Goal: Task Accomplishment & Management: Manage account settings

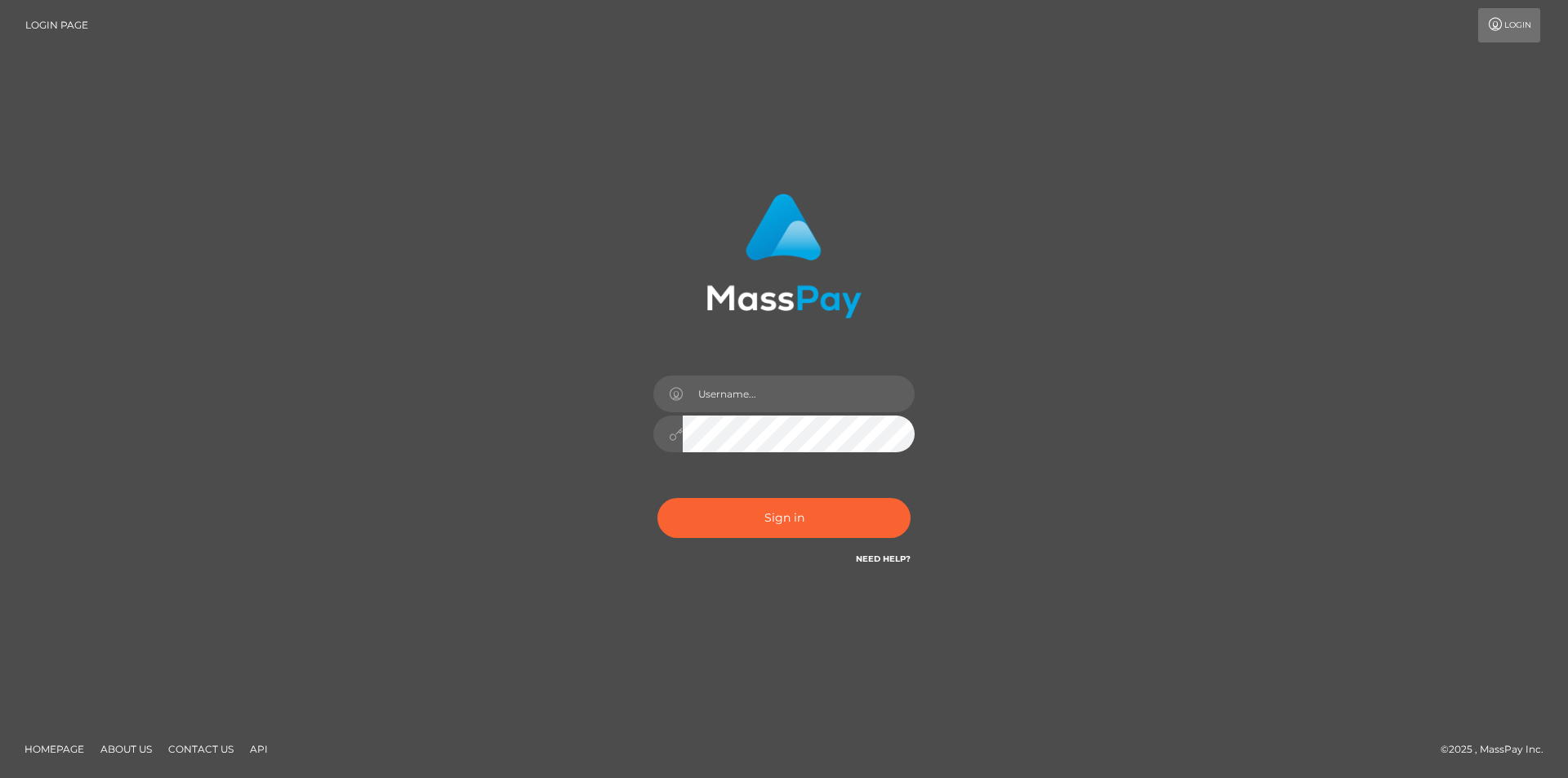
click at [1016, 104] on div "Sign in" at bounding box center [784, 389] width 1568 height 660
click at [856, 379] on input "text" at bounding box center [799, 393] width 232 height 37
click at [1101, 380] on div "Sign in" at bounding box center [784, 388] width 931 height 415
click at [1316, 431] on div "Sign in" at bounding box center [784, 389] width 1568 height 660
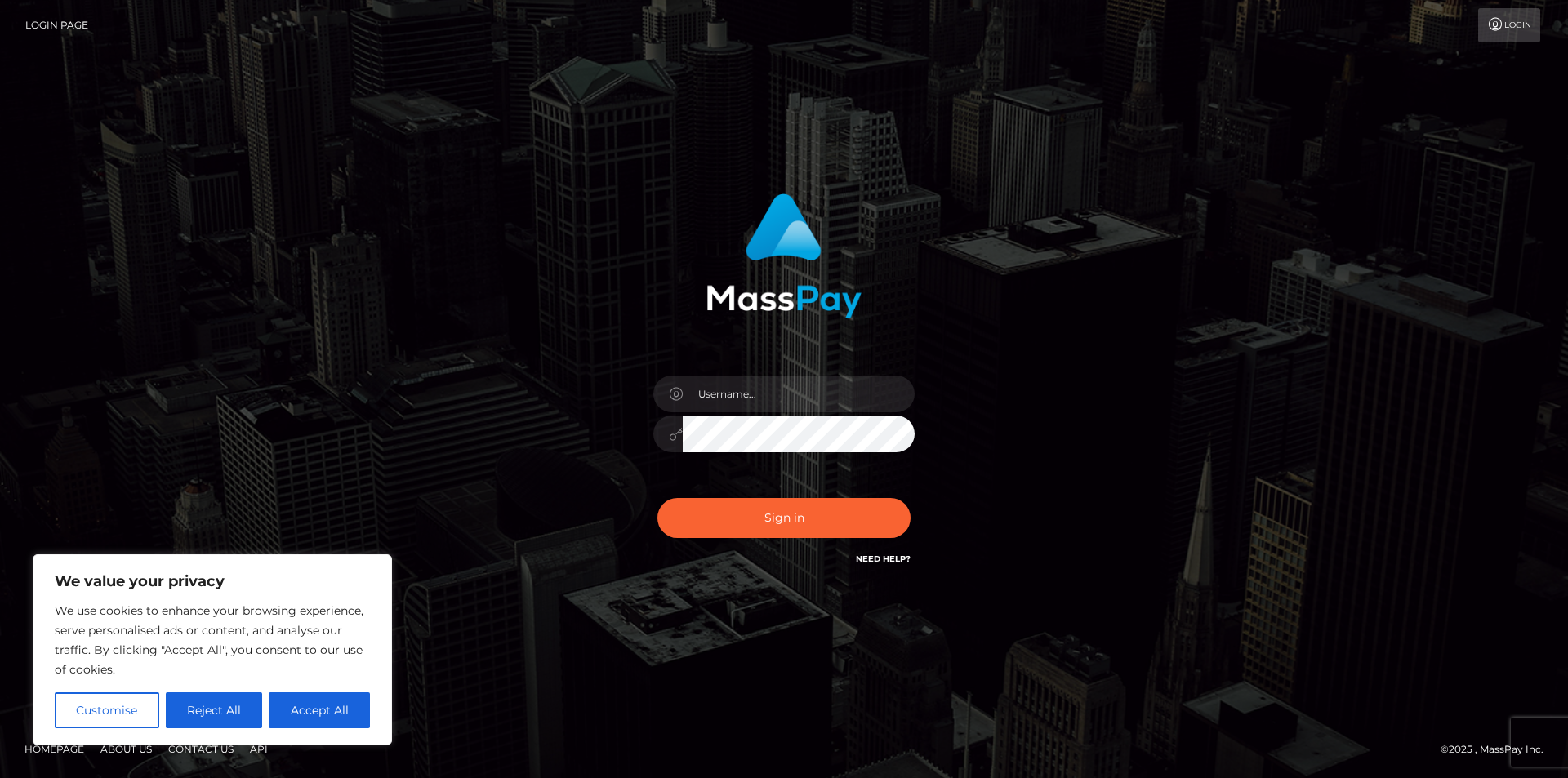
drag, startPoint x: 1553, startPoint y: 0, endPoint x: 980, endPoint y: 177, distance: 599.7
click at [980, 177] on div "Sign in" at bounding box center [784, 389] width 1568 height 660
click at [813, 386] on input "text" at bounding box center [799, 393] width 232 height 37
type input "ogogdog@icloud.com"
click at [807, 514] on button "Sign in" at bounding box center [784, 518] width 254 height 40
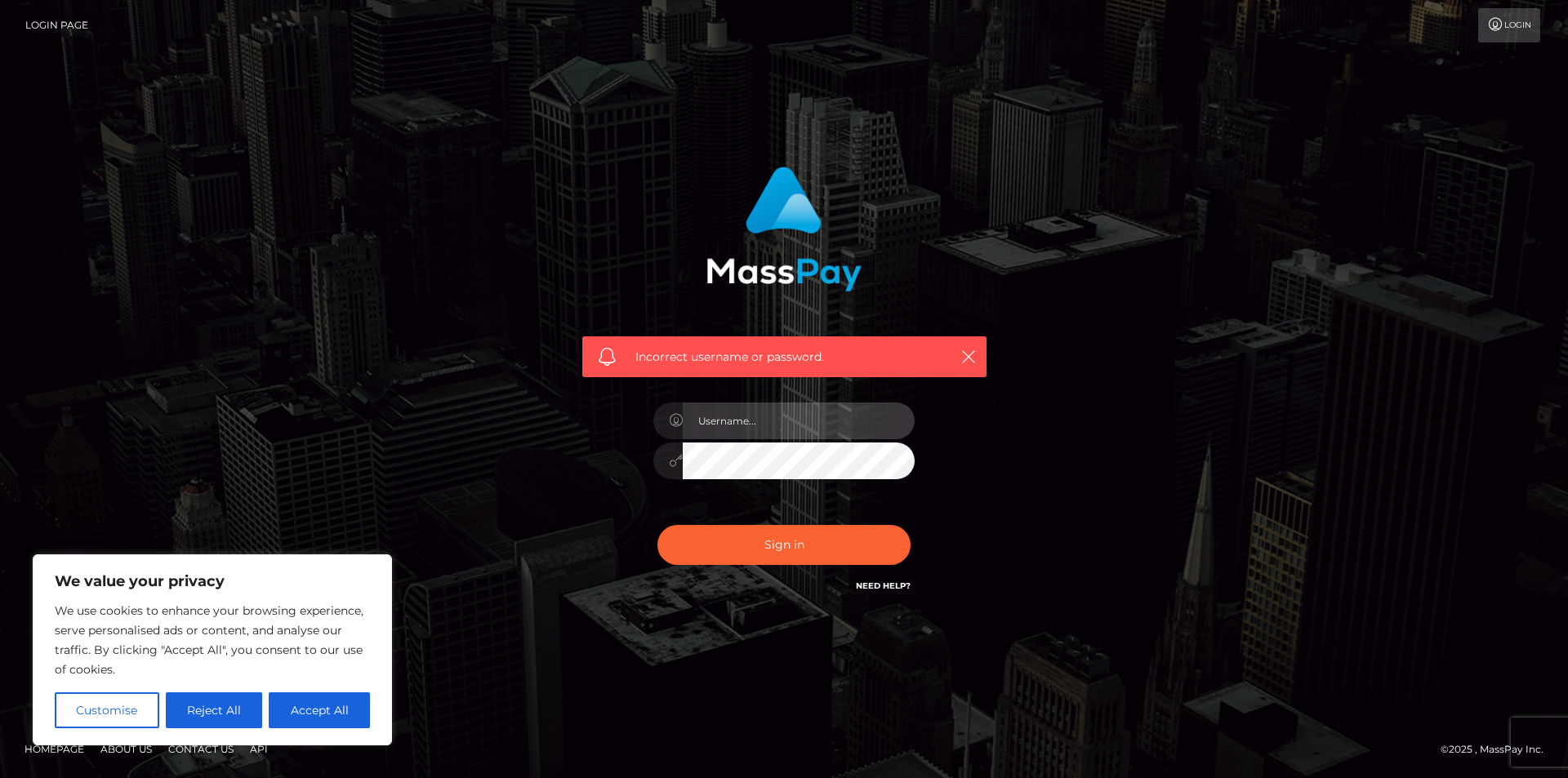
click at [814, 414] on input "text" at bounding box center [799, 421] width 232 height 37
type input "ogogdog@icloud.com"
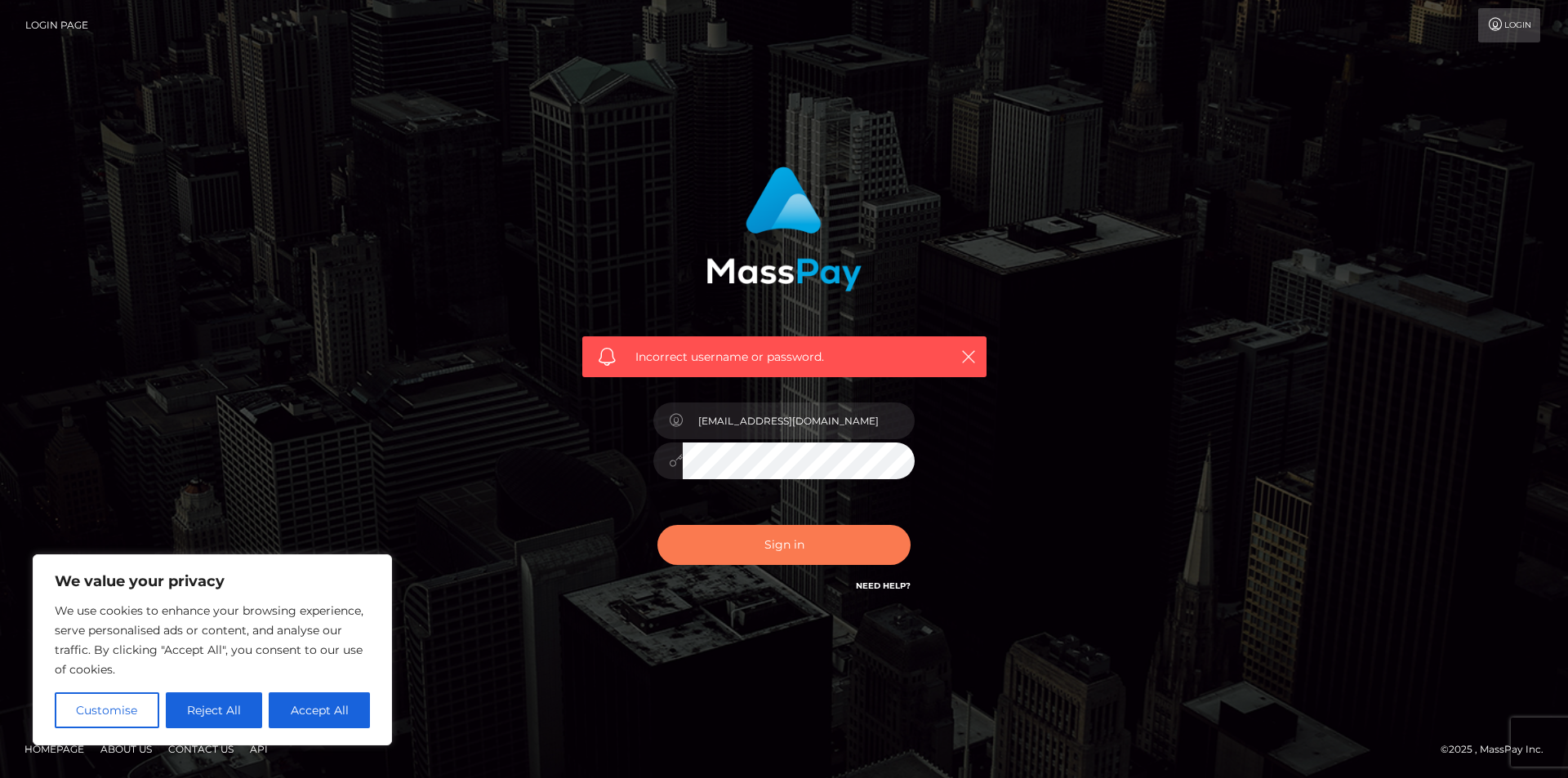
click at [764, 548] on button "Sign in" at bounding box center [784, 544] width 254 height 40
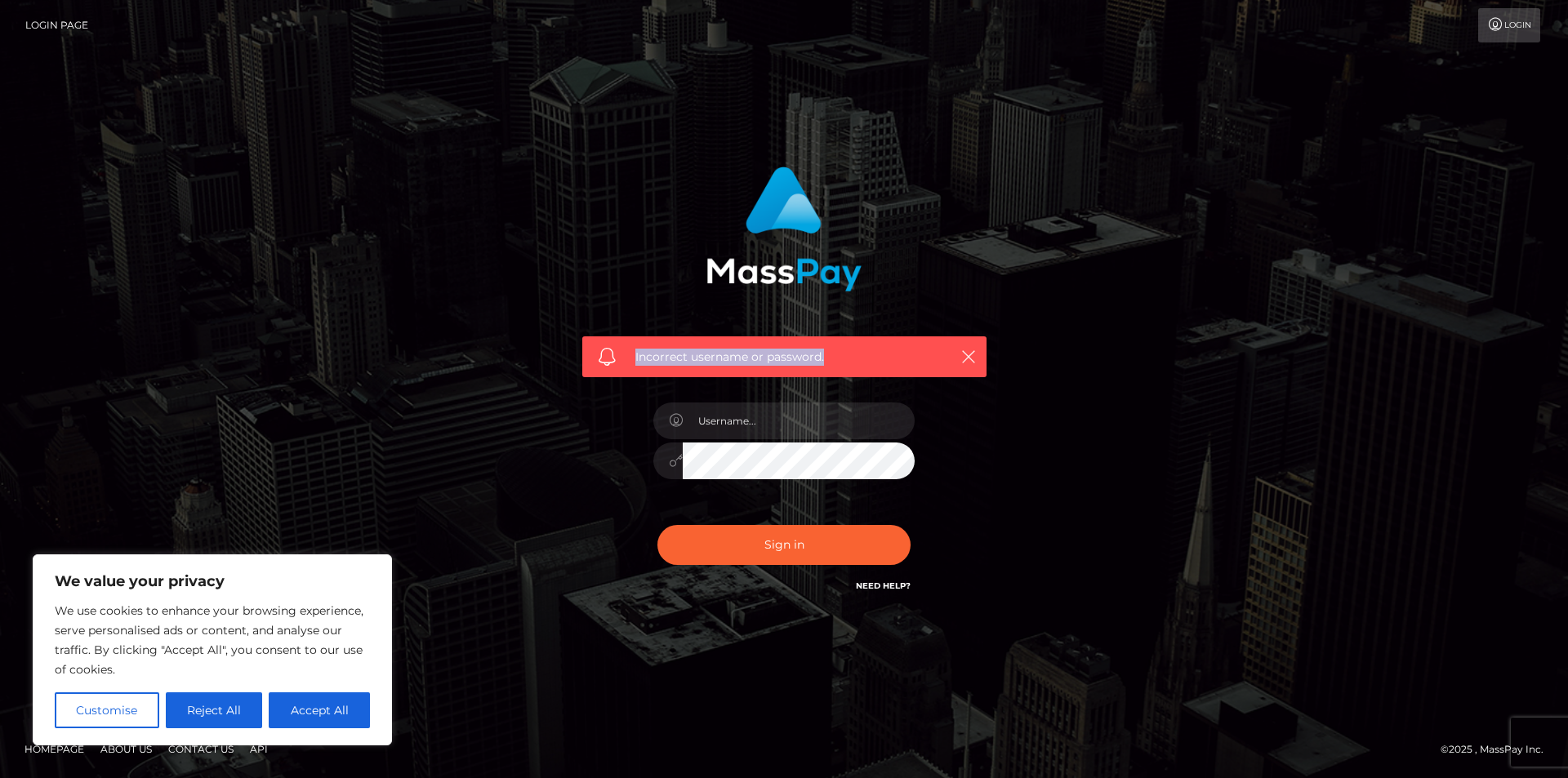
drag, startPoint x: 847, startPoint y: 351, endPoint x: 621, endPoint y: 334, distance: 226.6
click at [621, 334] on div "Incorrect username or password." at bounding box center [784, 265] width 428 height 223
copy span "Incorrect username or password."
click at [620, 281] on div "Incorrect username or password." at bounding box center [784, 265] width 428 height 223
click at [756, 433] on input "text" at bounding box center [799, 421] width 232 height 37
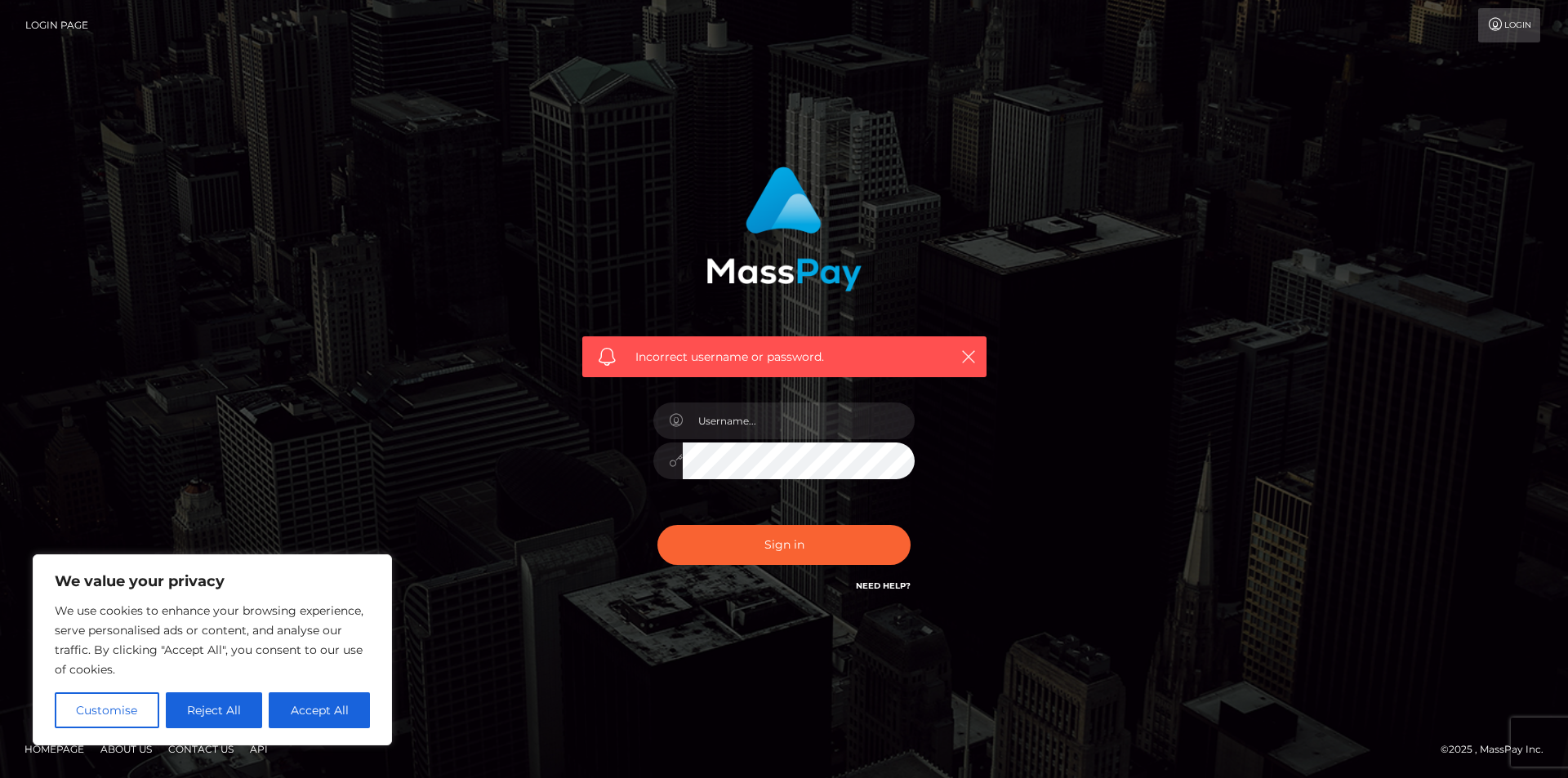
click at [551, 412] on div "Incorrect username or password." at bounding box center [784, 389] width 931 height 469
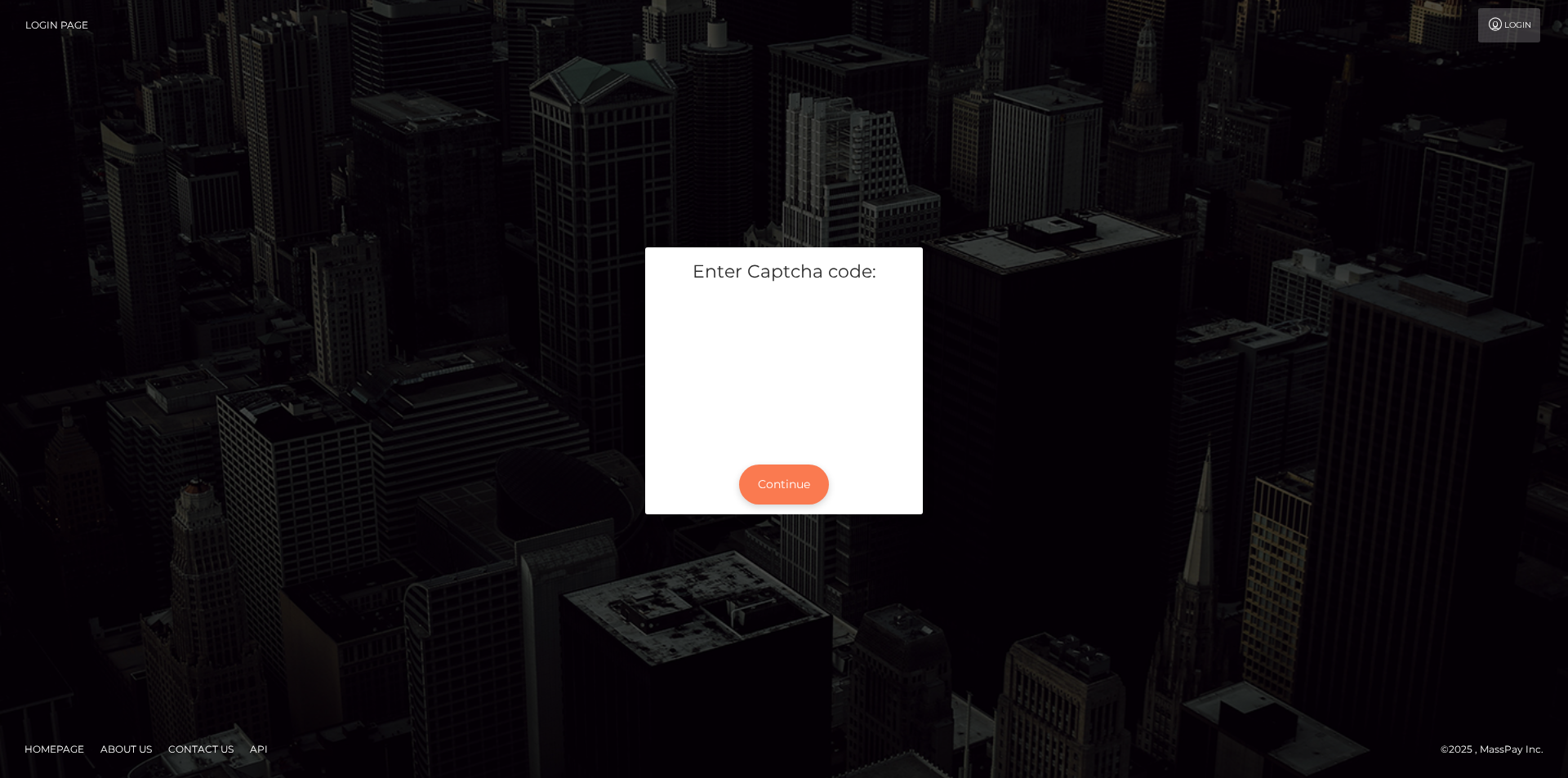
click at [801, 479] on button "Continue" at bounding box center [784, 484] width 90 height 40
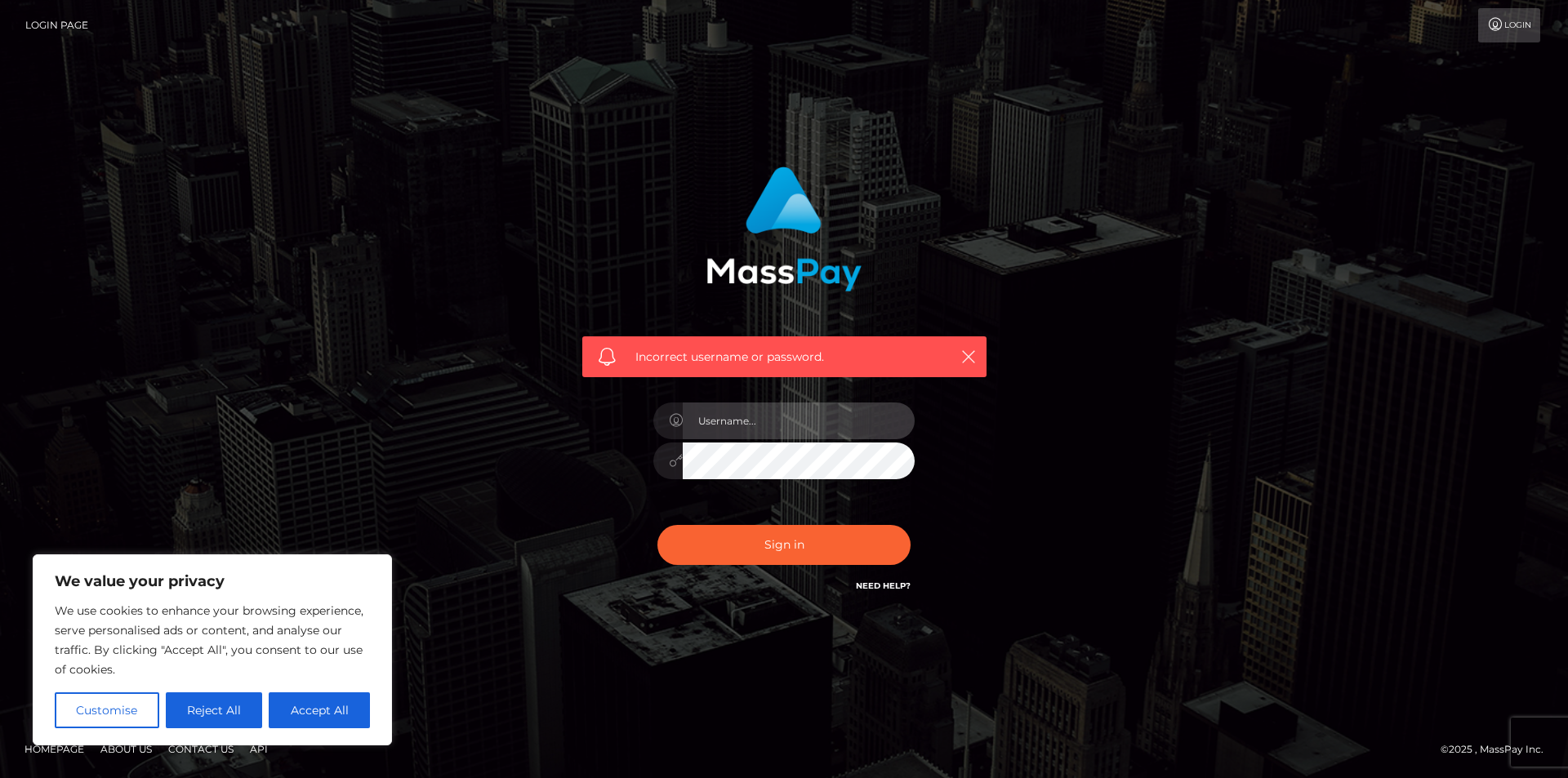
click at [808, 433] on input "text" at bounding box center [799, 421] width 232 height 37
type input "ogogdog@icloud.com"
click at [726, 501] on div "[EMAIL_ADDRESS][DOMAIN_NAME]" at bounding box center [784, 452] width 286 height 125
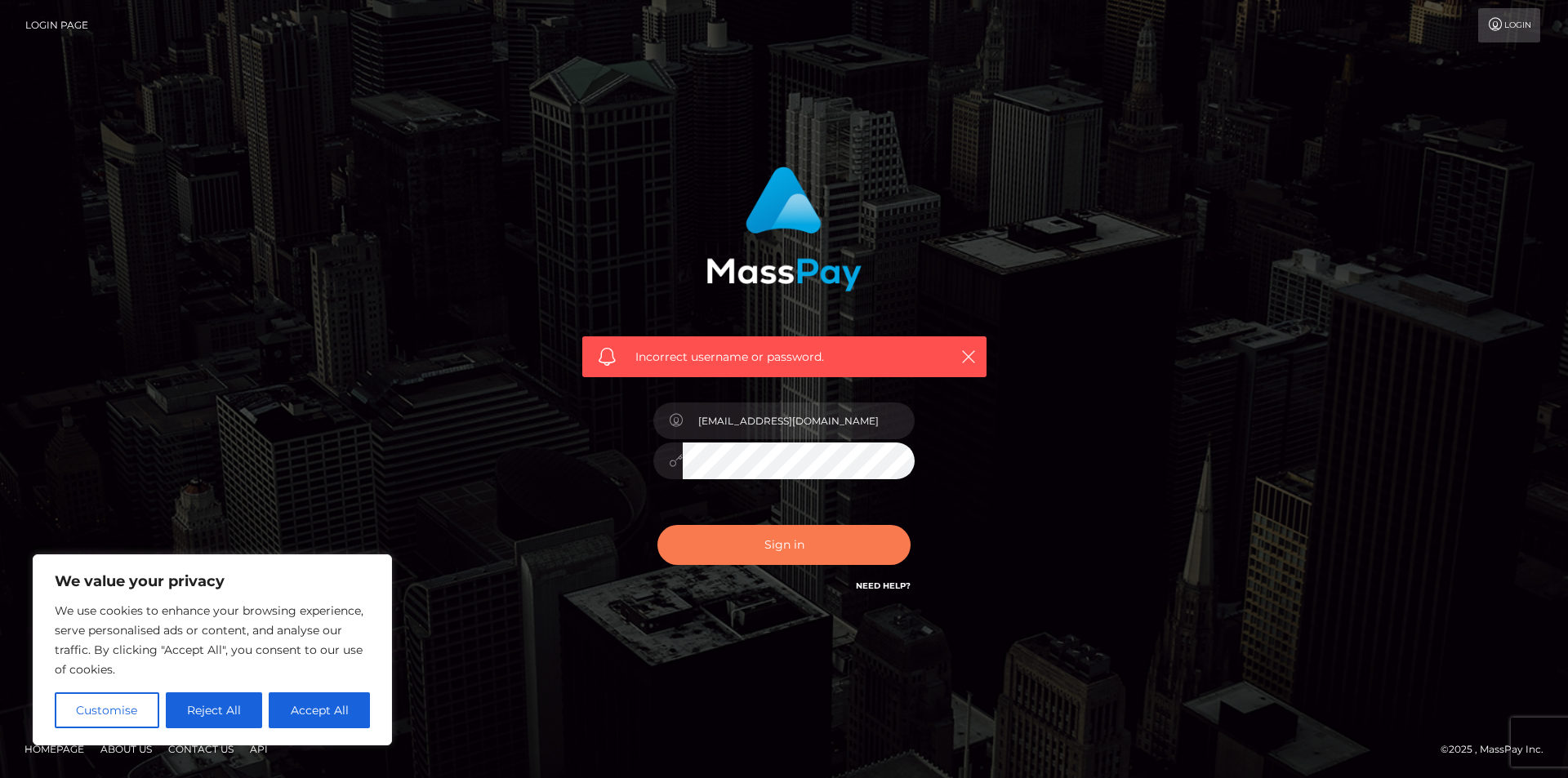
click at [726, 526] on button "Sign in" at bounding box center [784, 544] width 254 height 40
click at [879, 589] on link "Need Help?" at bounding box center [883, 585] width 55 height 10
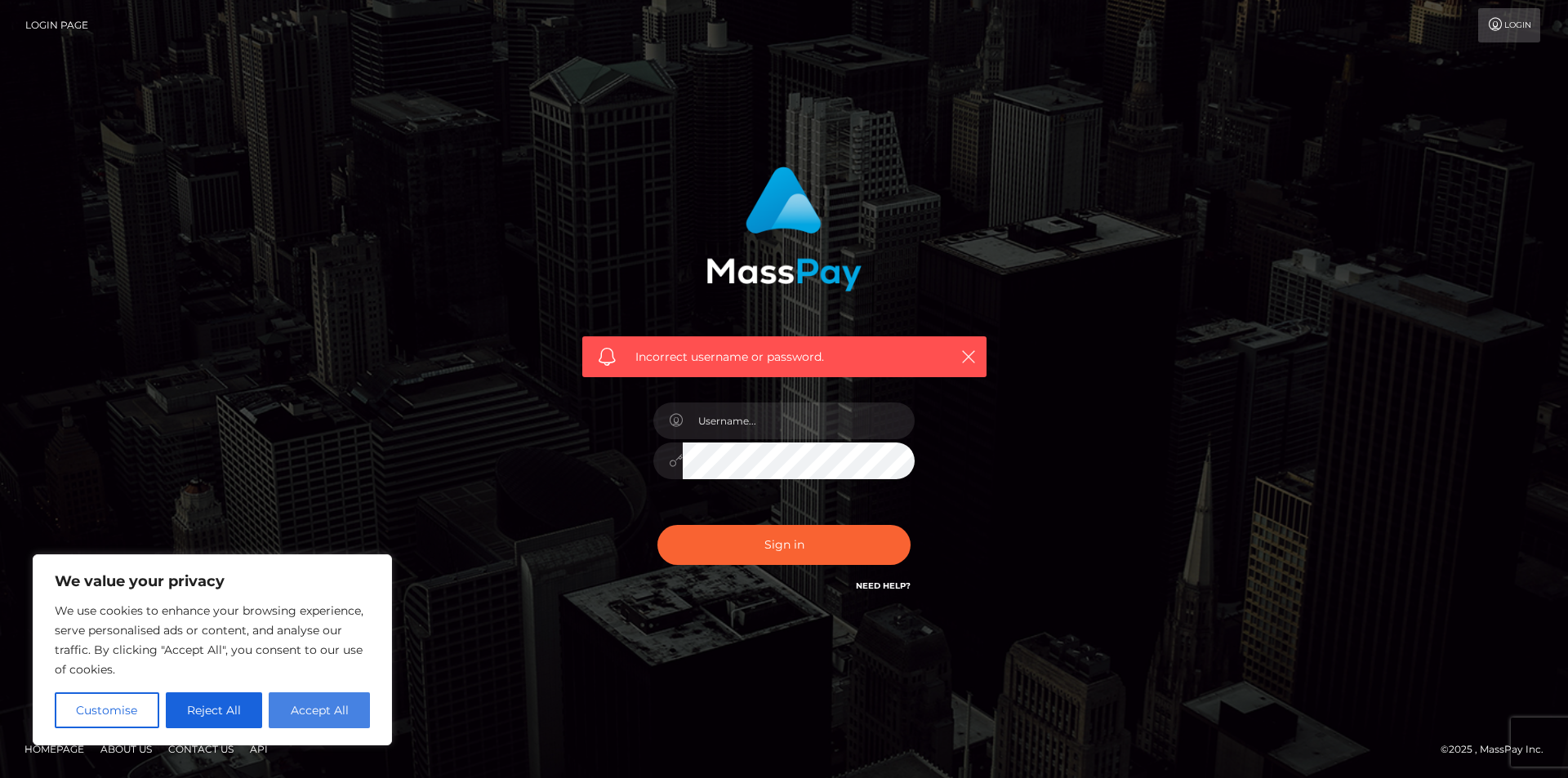
click at [333, 726] on button "Accept All" at bounding box center [319, 710] width 102 height 36
checkbox input "true"
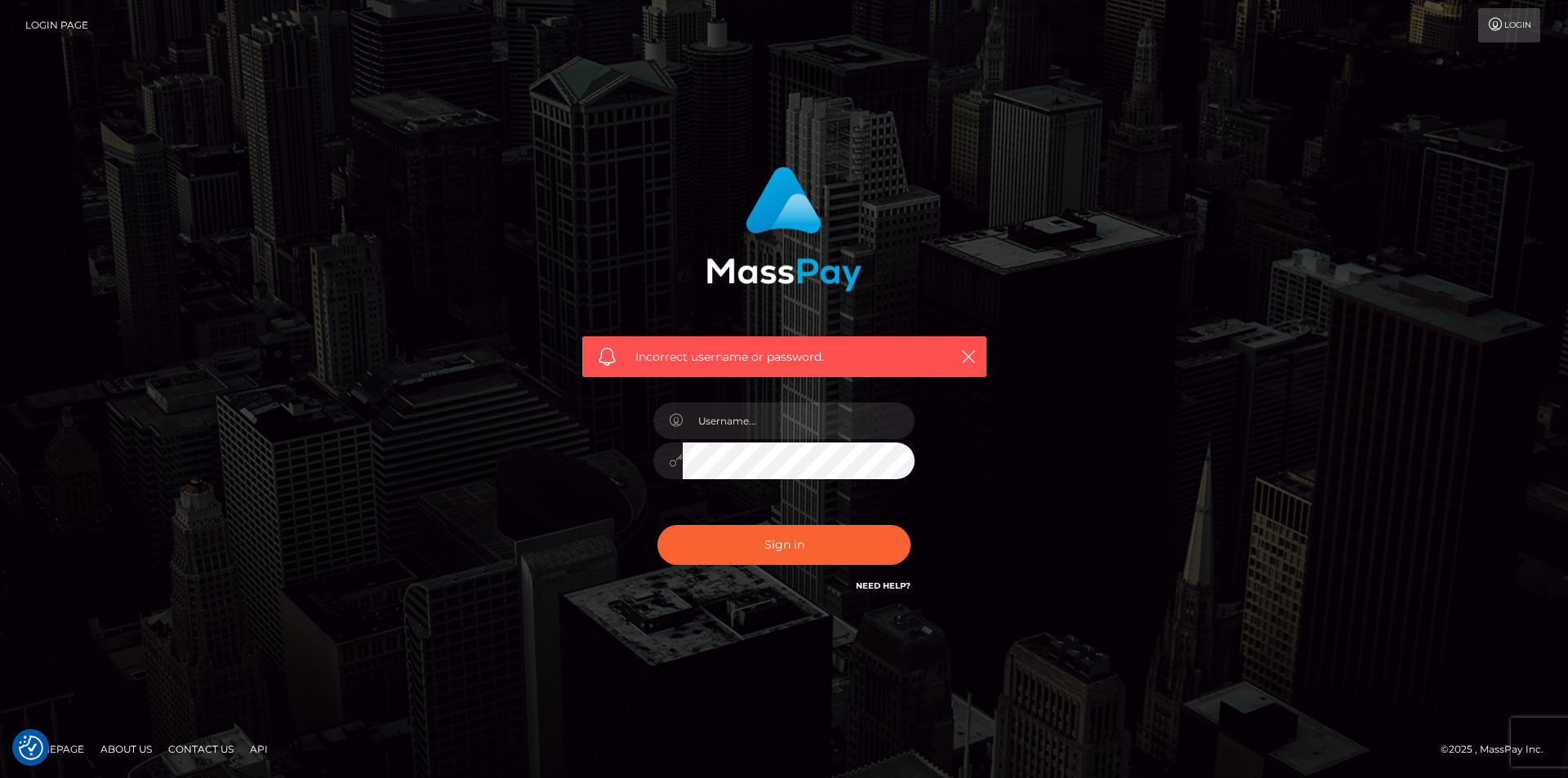
click at [872, 588] on link "Need Help?" at bounding box center [883, 585] width 55 height 10
click at [1503, 30] on link "Login" at bounding box center [1509, 26] width 62 height 34
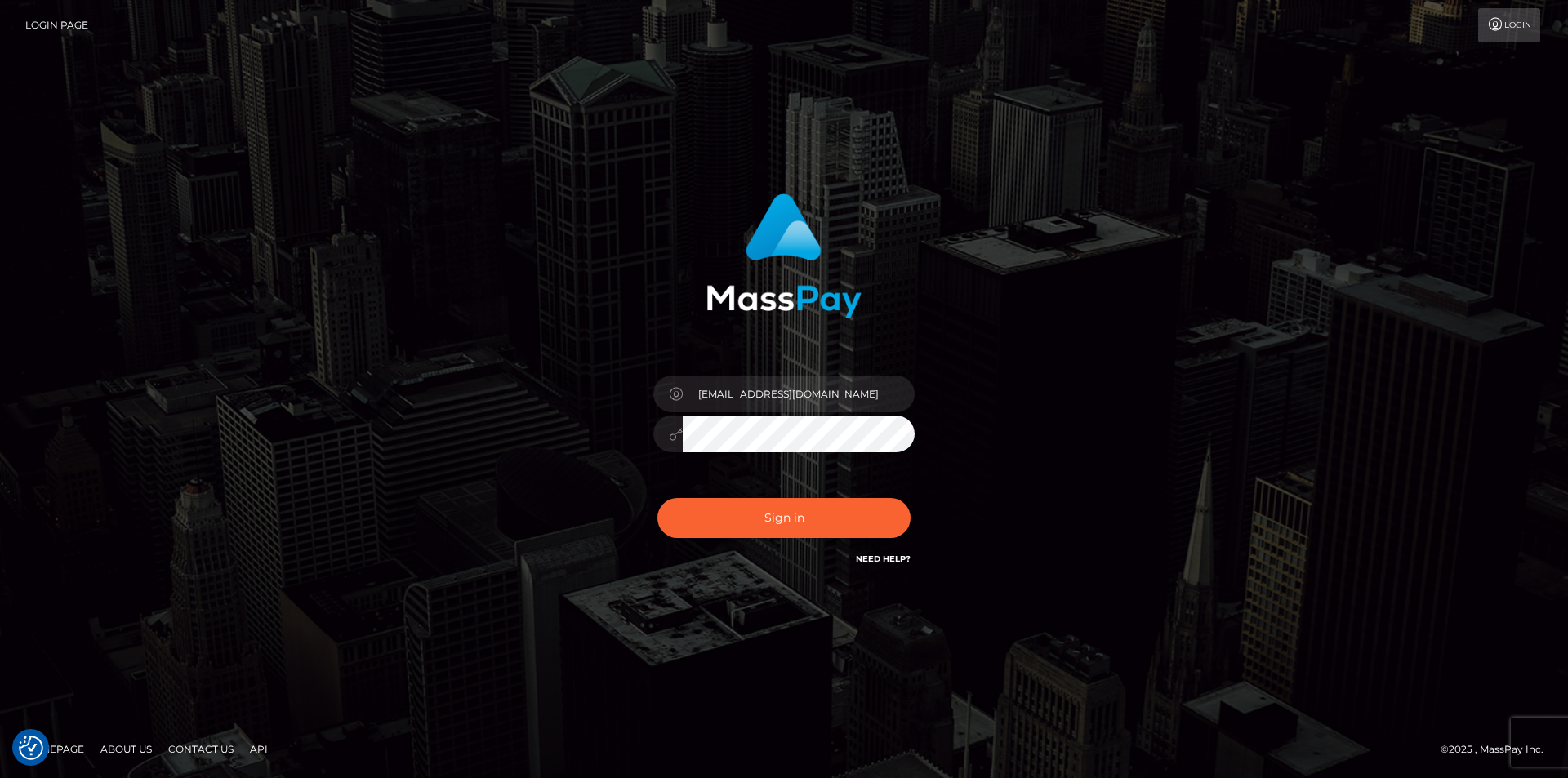
click at [1291, 160] on div "[EMAIL_ADDRESS][DOMAIN_NAME]" at bounding box center [784, 389] width 1568 height 660
click at [820, 508] on button "Sign in" at bounding box center [784, 518] width 254 height 40
click at [756, 386] on input "text" at bounding box center [799, 393] width 232 height 37
type input "ogogdog@icloud.com"
click at [723, 507] on button "Sign in" at bounding box center [784, 518] width 254 height 40
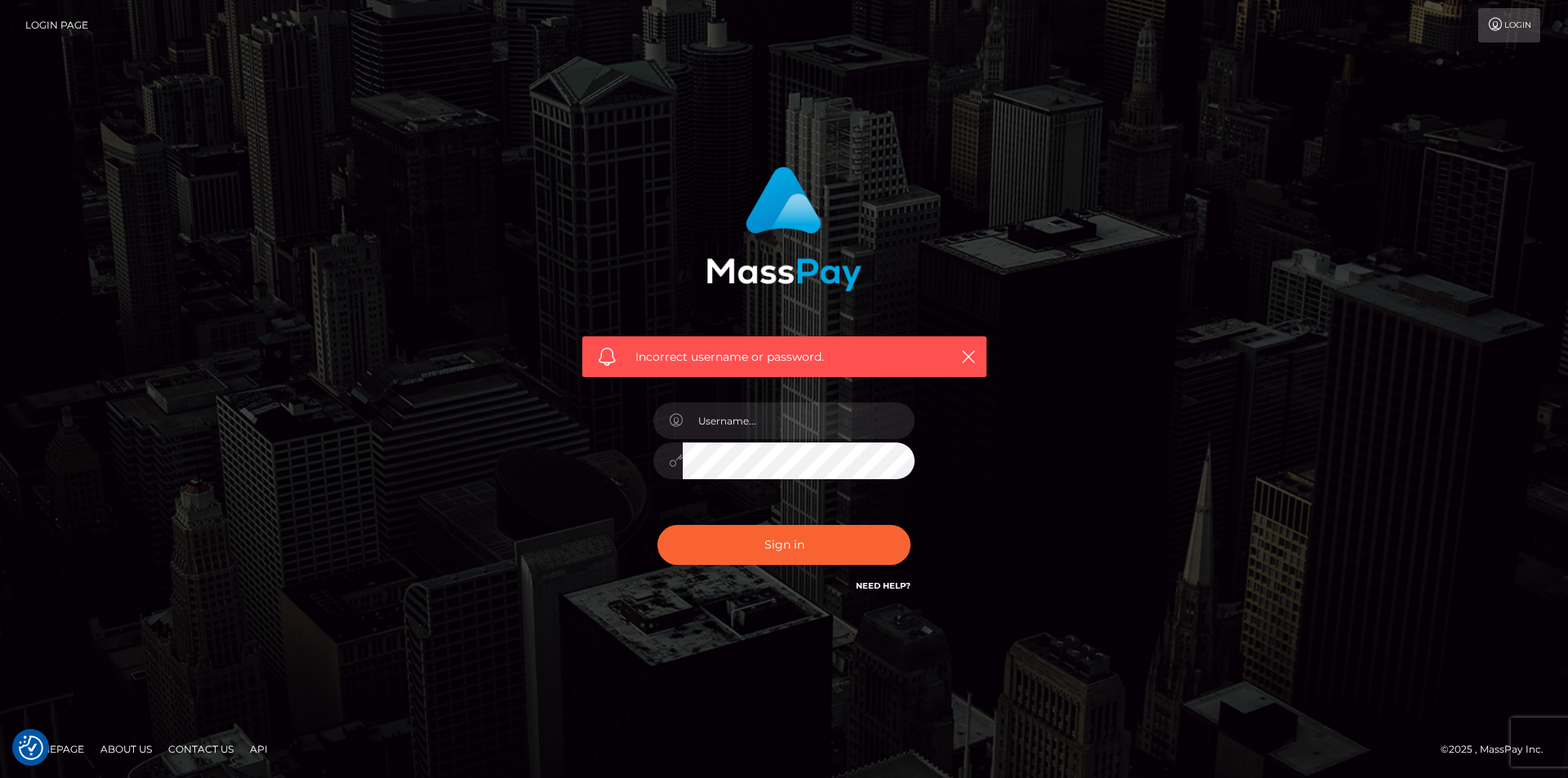
click at [891, 578] on h6 "Need Help?" at bounding box center [883, 584] width 55 height 14
click at [891, 590] on link "Need Help?" at bounding box center [883, 585] width 55 height 10
click at [890, 583] on link "Need Help?" at bounding box center [883, 585] width 55 height 10
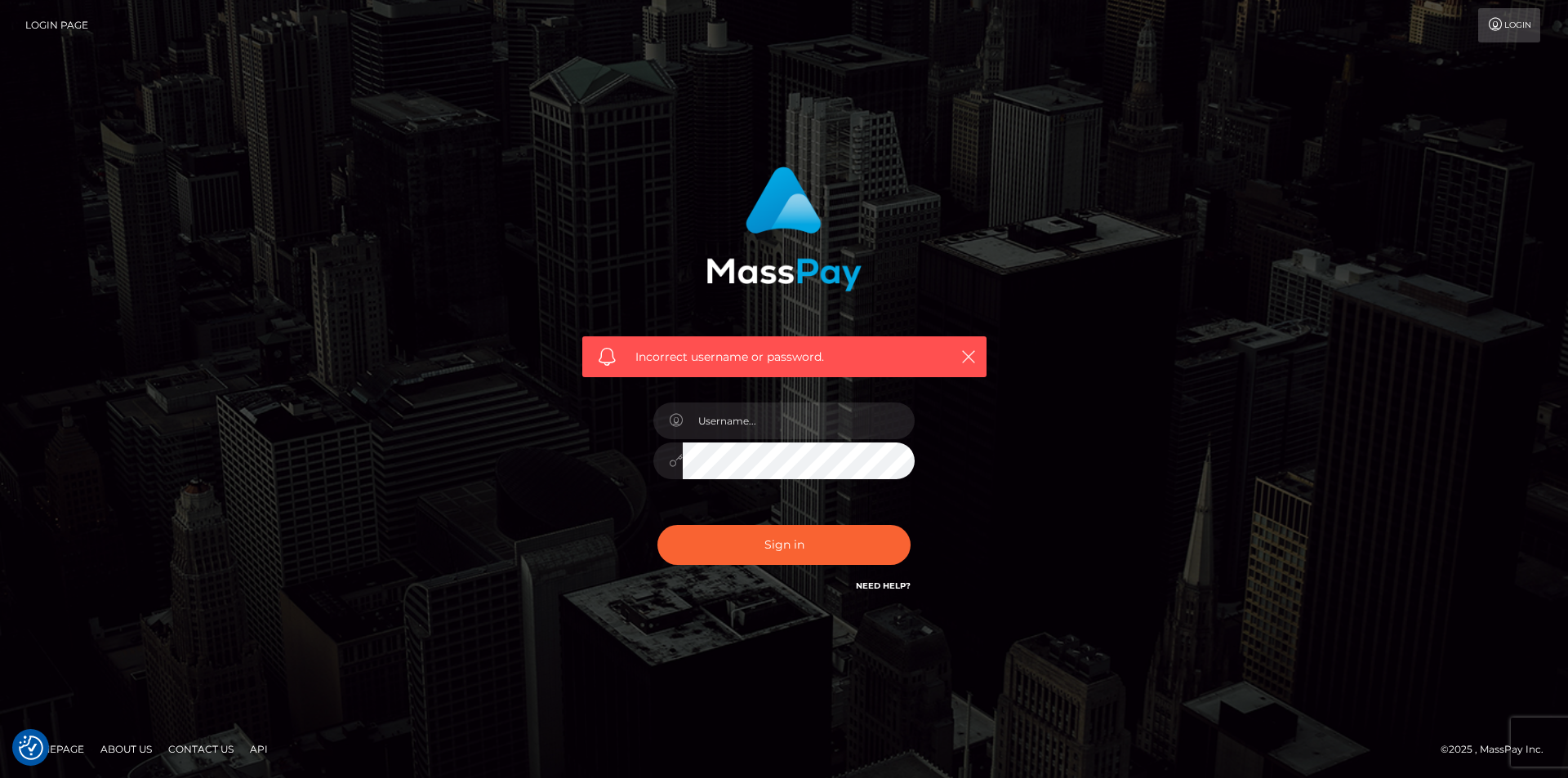
click at [890, 583] on link "Need Help?" at bounding box center [883, 585] width 55 height 10
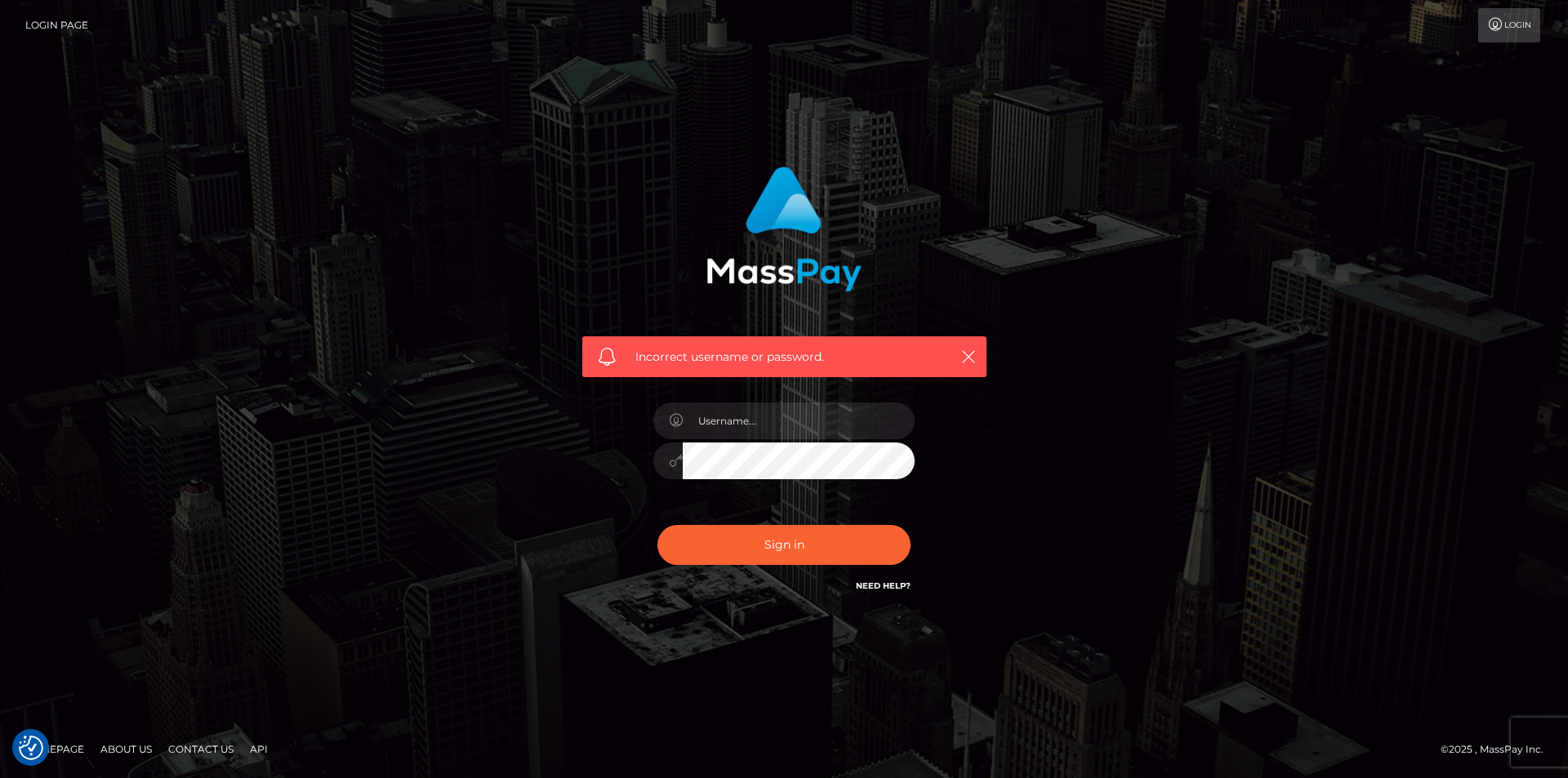
click at [890, 583] on link "Need Help?" at bounding box center [883, 585] width 55 height 10
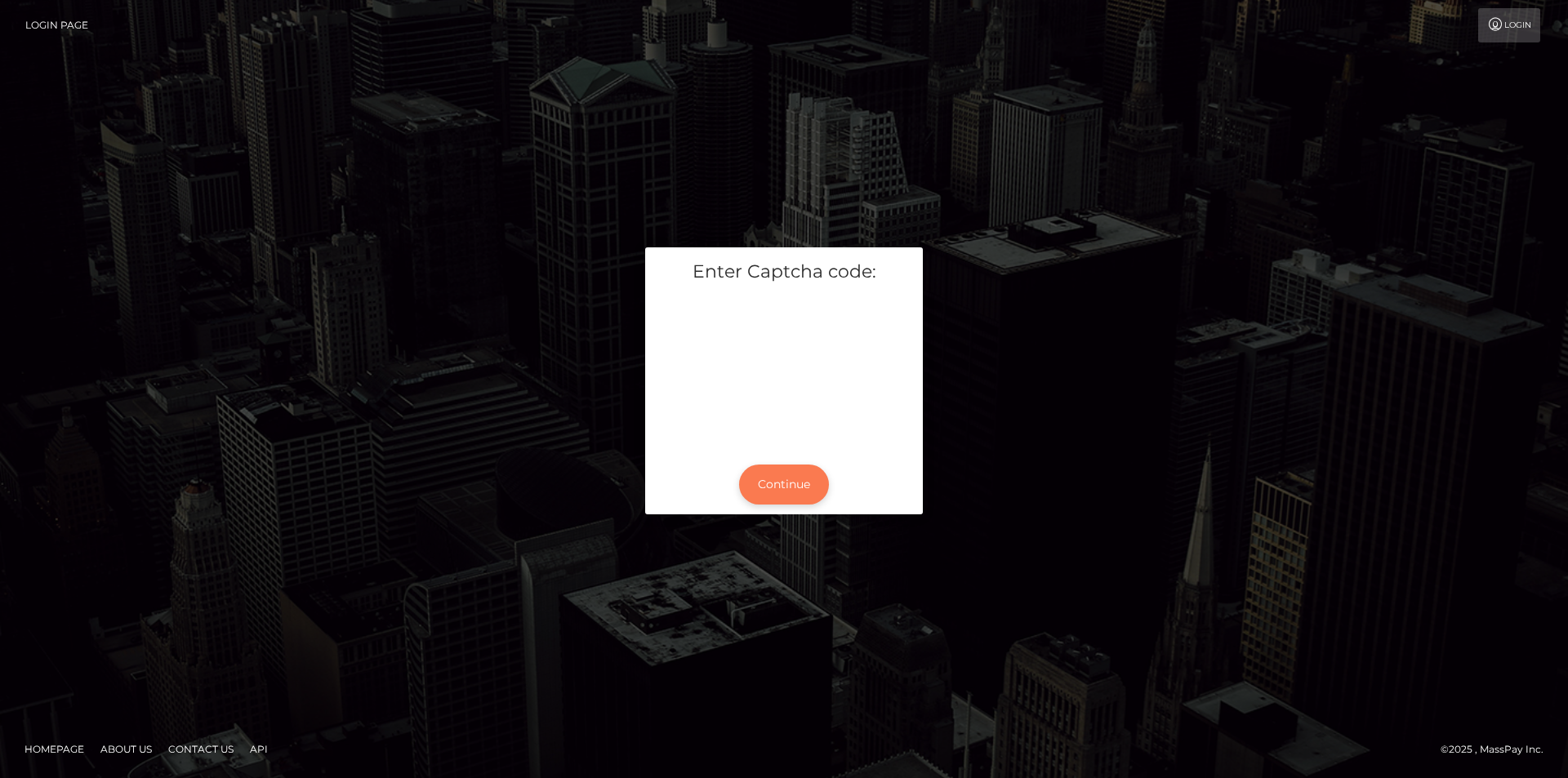
click at [767, 477] on button "Continue" at bounding box center [784, 484] width 90 height 40
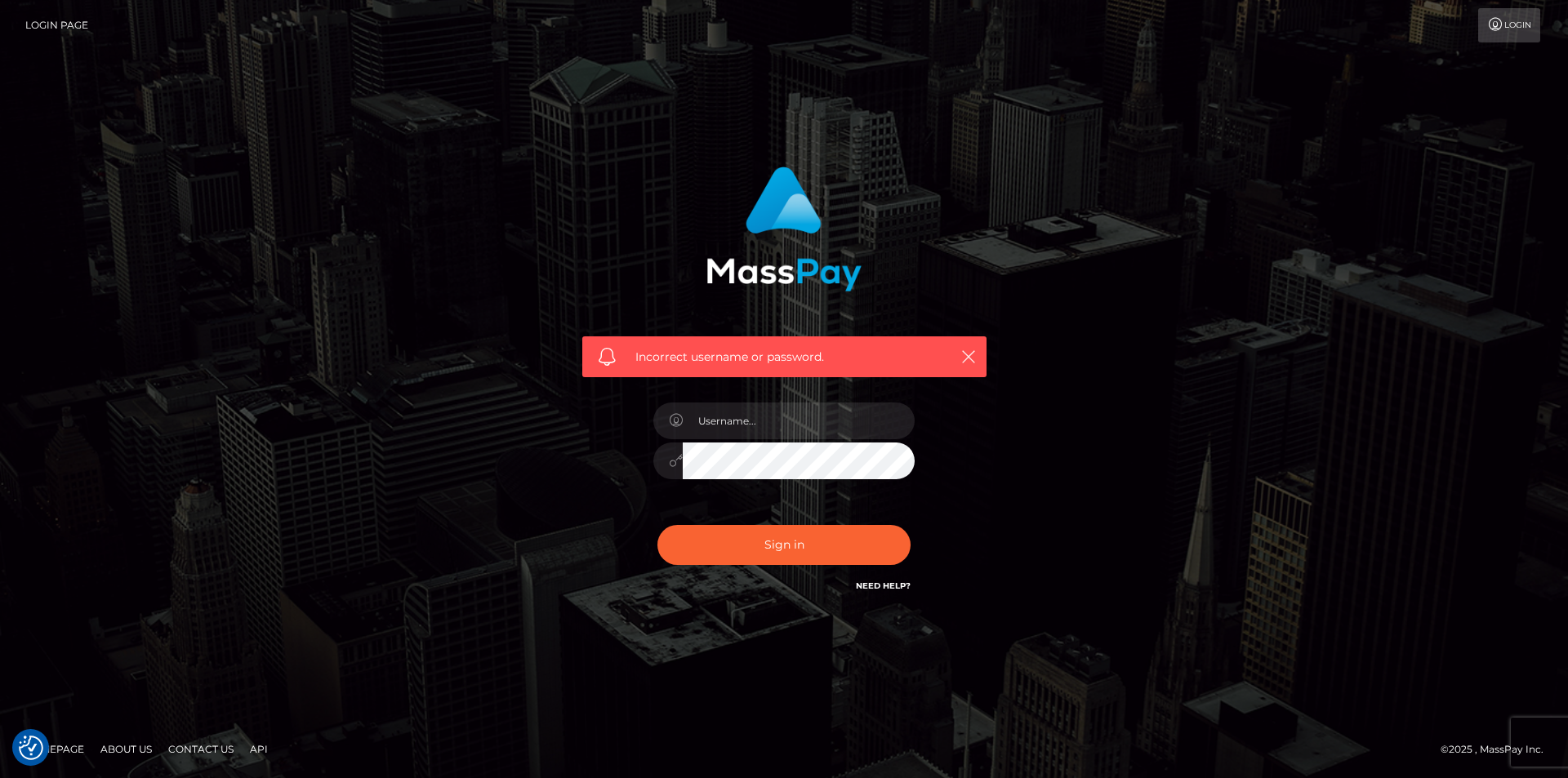
click at [881, 584] on link "Need Help?" at bounding box center [883, 585] width 55 height 10
click at [881, 585] on link "Need Help?" at bounding box center [883, 585] width 55 height 10
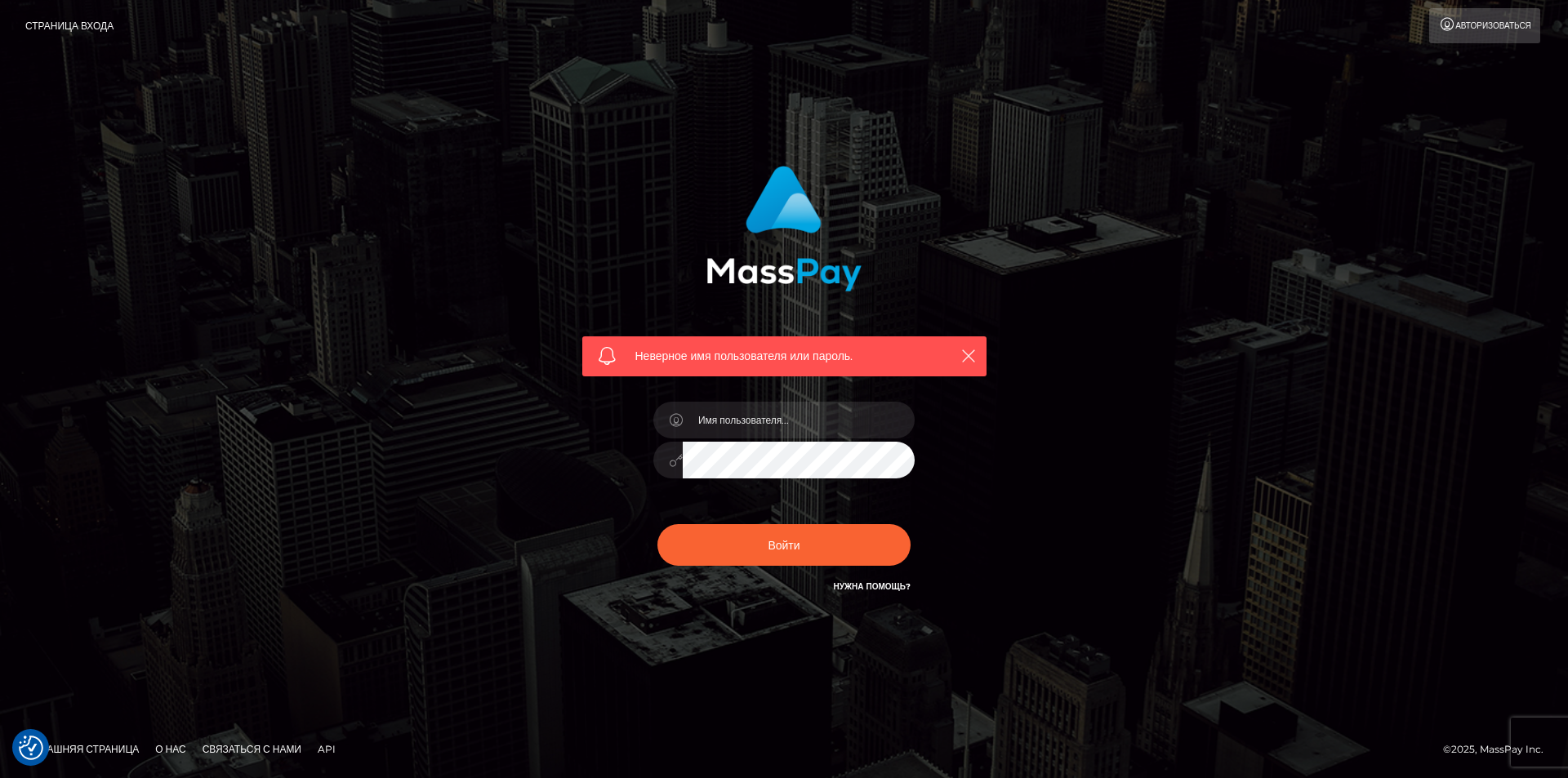
click at [1204, 244] on div "Неверное имя пользователя или пароль." at bounding box center [784, 388] width 931 height 470
click at [1455, 28] on font "Авторизоваться" at bounding box center [1493, 26] width 76 height 10
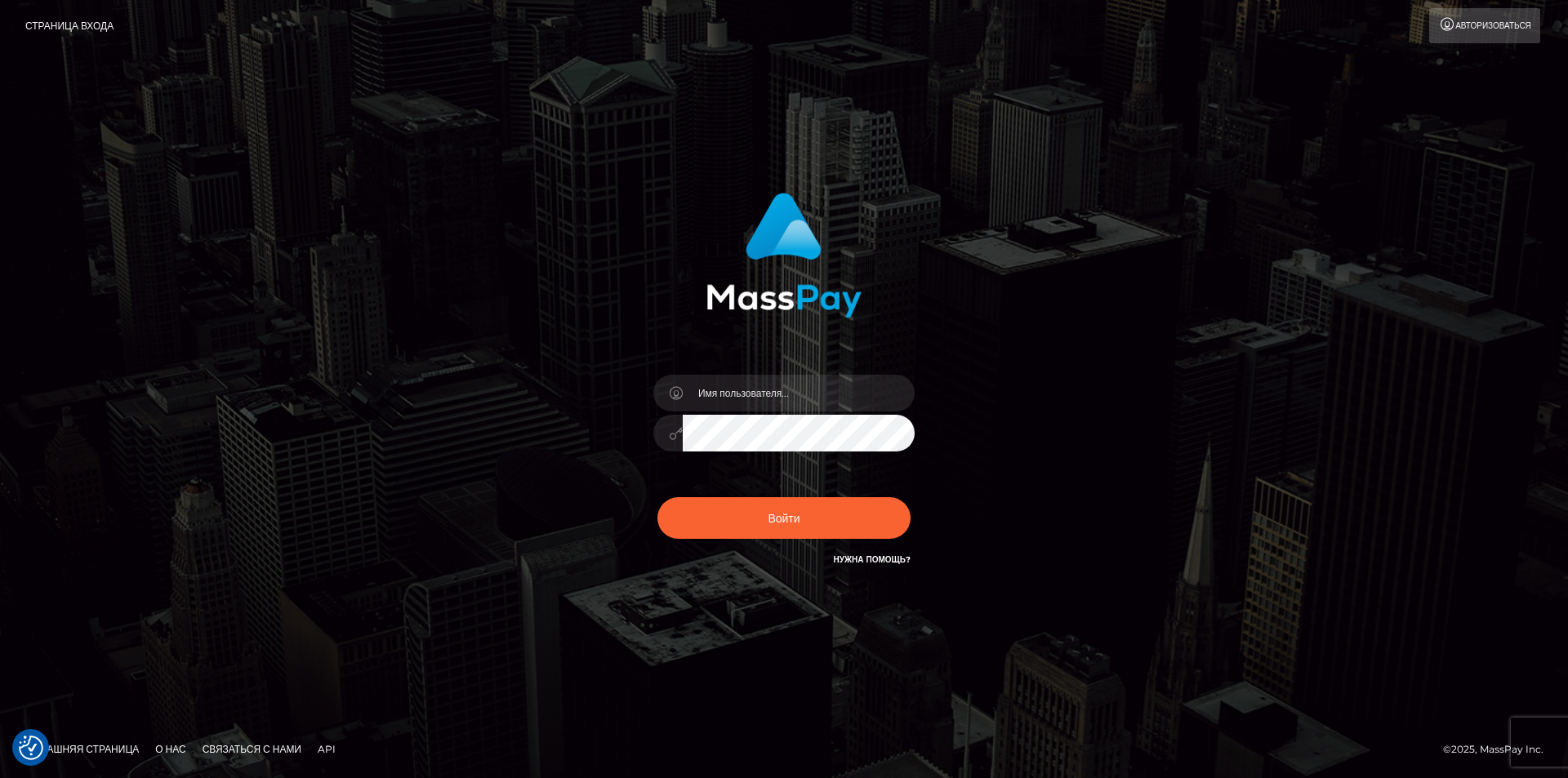
click at [839, 554] on font "Нужна помощь?" at bounding box center [872, 560] width 77 height 10
click at [1567, 731] on footer "Домашняя страница О нас Связаться с нами API © 2025, MassPay Inc." at bounding box center [784, 749] width 1568 height 57
type input "ogogdog@icloud.com"
click at [733, 537] on button "Войти" at bounding box center [784, 518] width 254 height 41
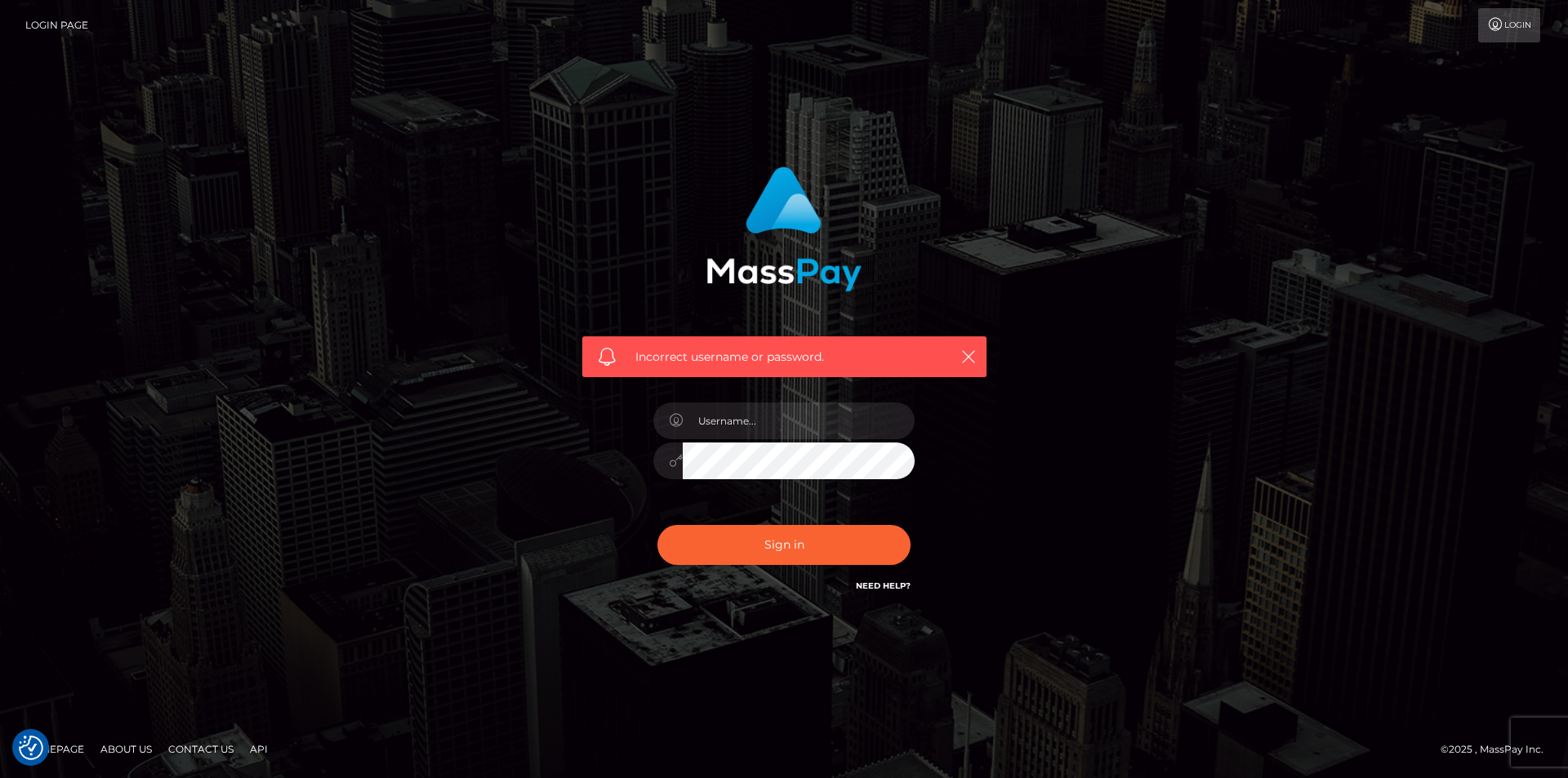
click at [64, 27] on link "Login Page" at bounding box center [57, 26] width 63 height 34
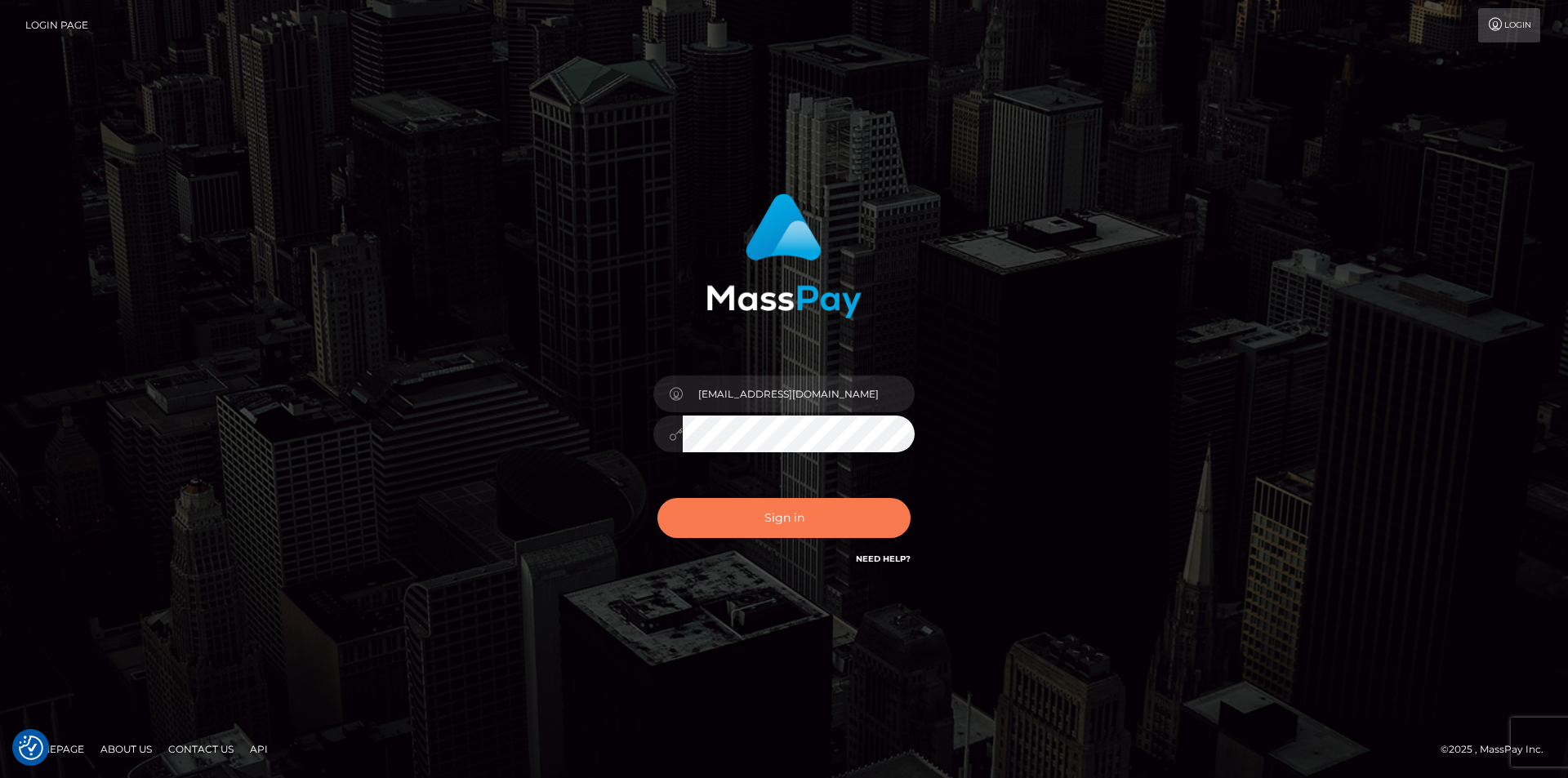
click at [702, 522] on button "Sign in" at bounding box center [784, 518] width 254 height 40
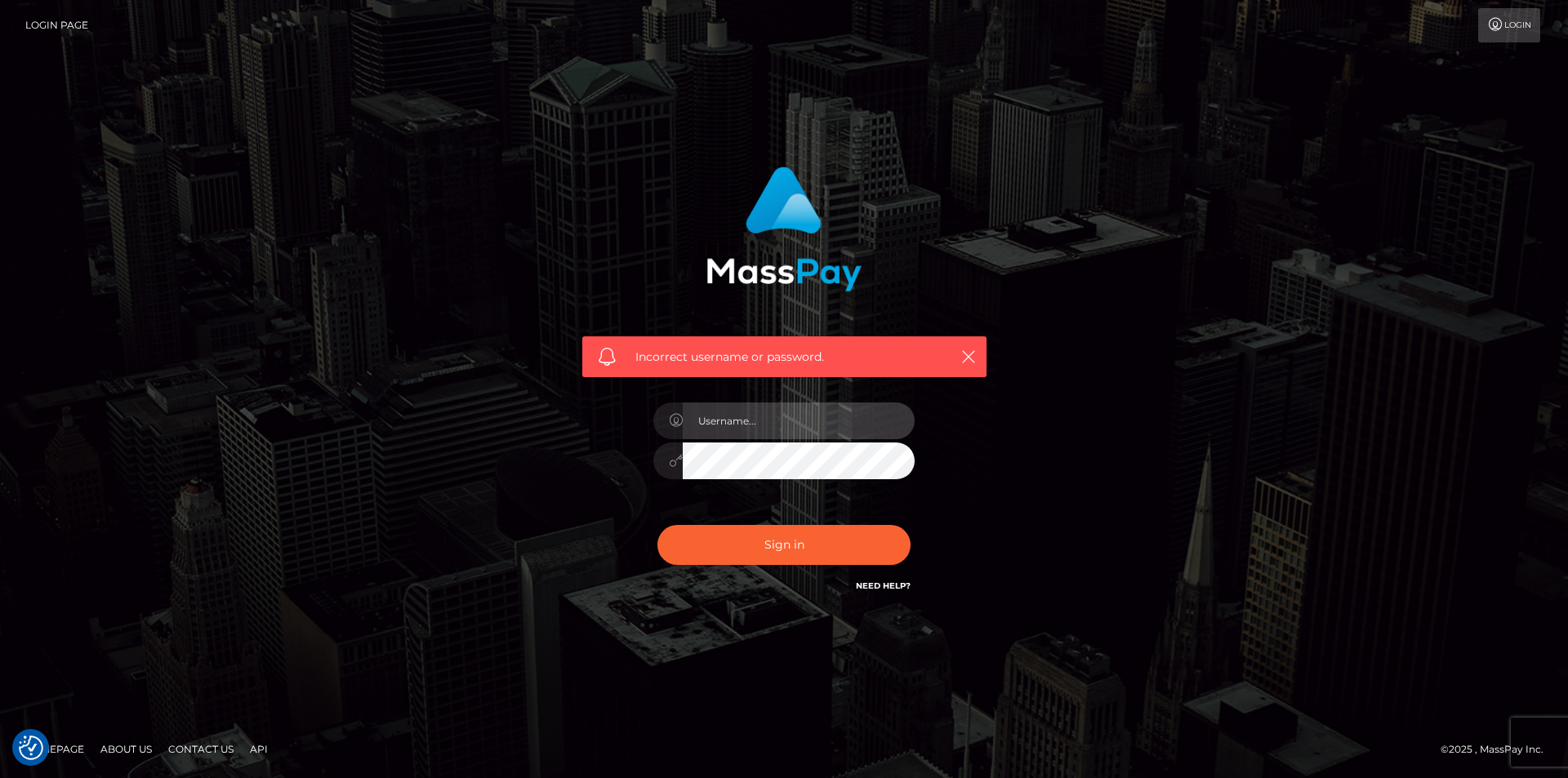
click at [777, 423] on input "text" at bounding box center [799, 421] width 232 height 37
type input "ogogdog@icloud.com"
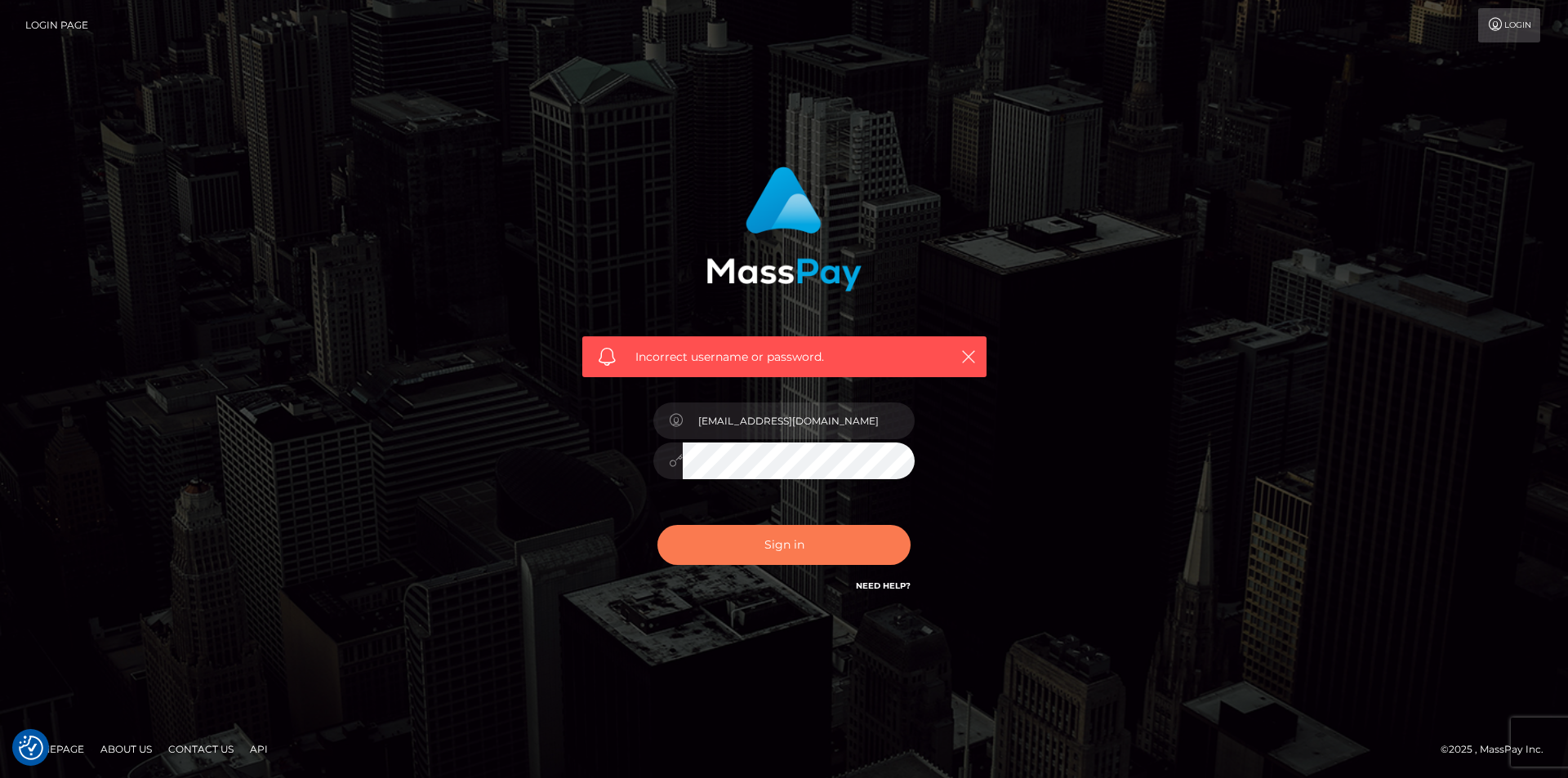
click at [720, 537] on button "Sign in" at bounding box center [784, 544] width 254 height 40
